Goal: Task Accomplishment & Management: Manage account settings

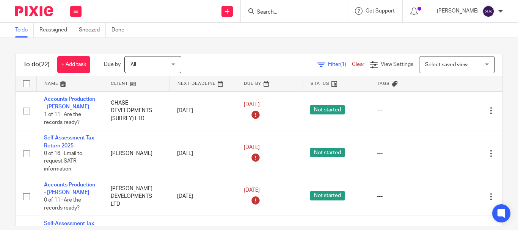
click at [308, 16] on input "Search" at bounding box center [290, 12] width 68 height 7
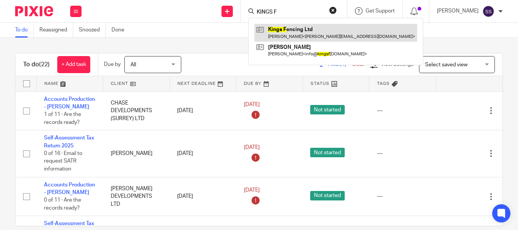
type input "KINGS F"
click at [298, 35] on link at bounding box center [336, 32] width 163 height 17
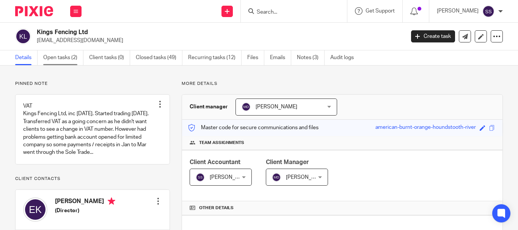
click at [76, 62] on link "Open tasks (2)" at bounding box center [63, 57] width 40 height 15
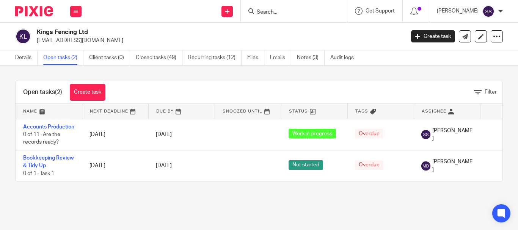
click at [52, 58] on link "Open tasks (2)" at bounding box center [63, 57] width 40 height 15
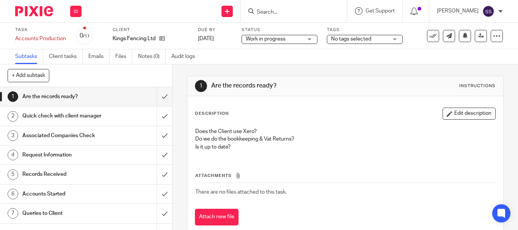
click at [296, 39] on span "Work in progress" at bounding box center [274, 39] width 57 height 8
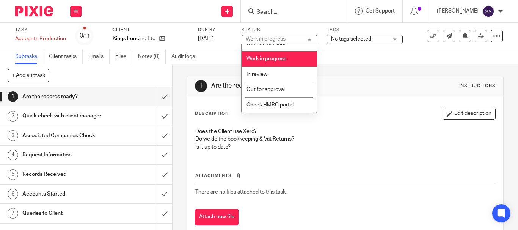
scroll to position [93, 0]
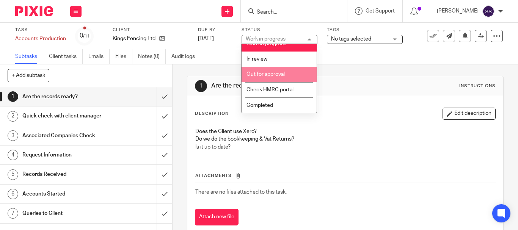
click at [274, 77] on span "Out for approval" at bounding box center [266, 74] width 38 height 5
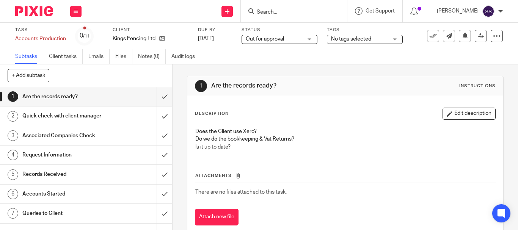
click at [366, 39] on span "No tags selected" at bounding box center [351, 38] width 40 height 5
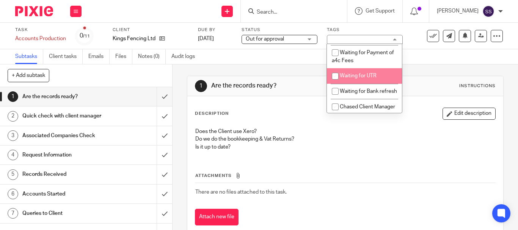
scroll to position [93, 0]
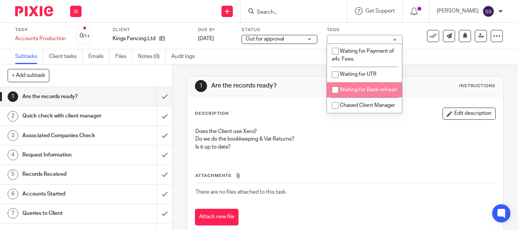
click at [287, 63] on div "Subtasks Client tasks Emails Files Notes (0) Audit logs" at bounding box center [259, 56] width 518 height 15
